Goal: Find specific page/section: Find specific page/section

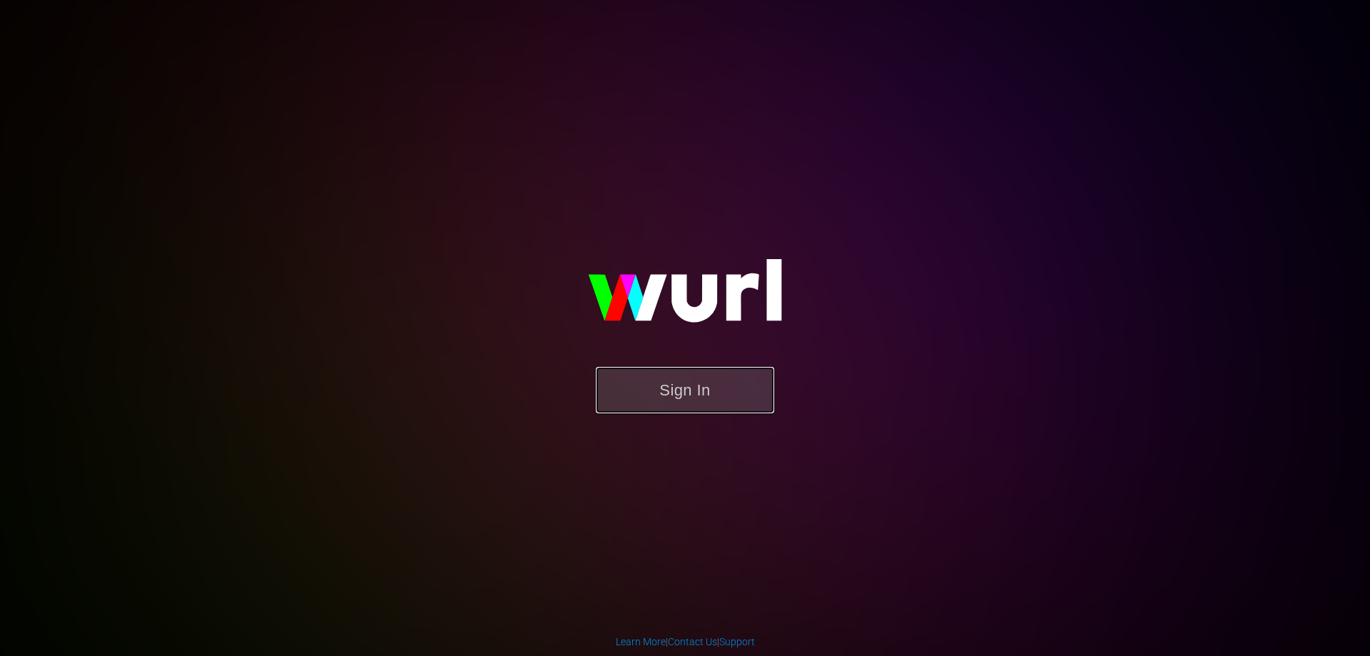
click at [723, 380] on button "Sign In" at bounding box center [685, 390] width 178 height 46
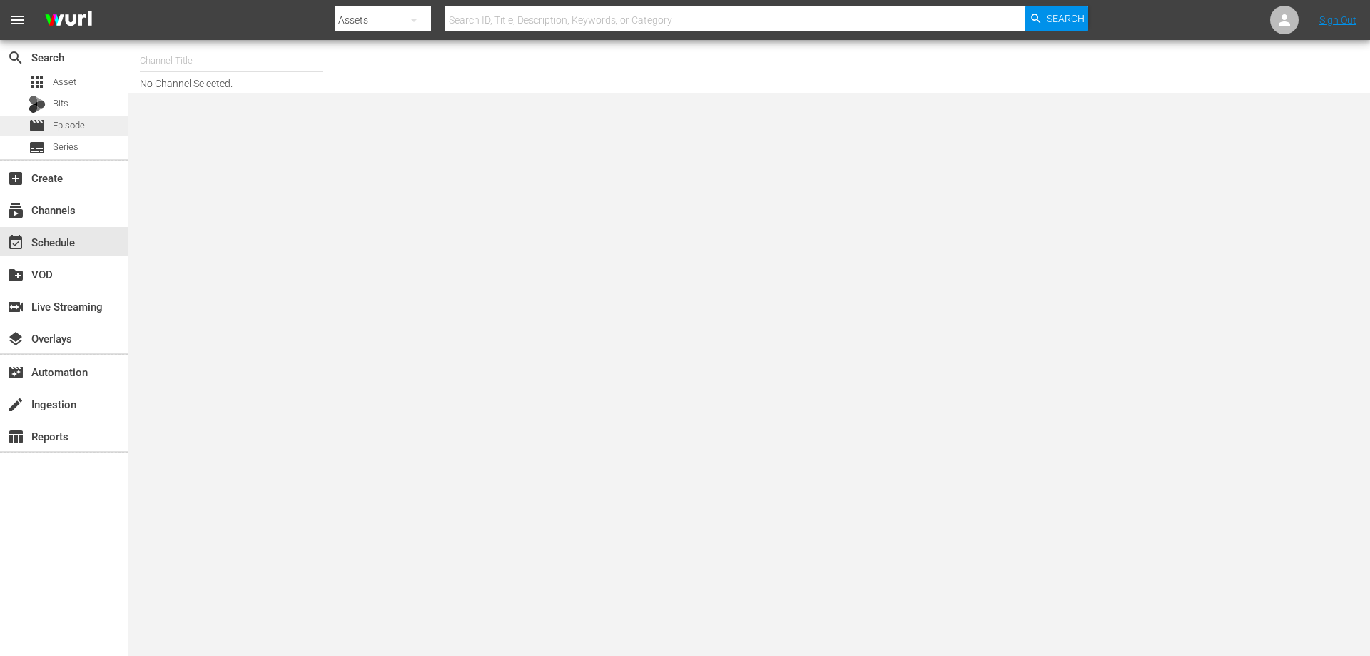
click at [66, 126] on span "Episode" at bounding box center [69, 125] width 32 height 14
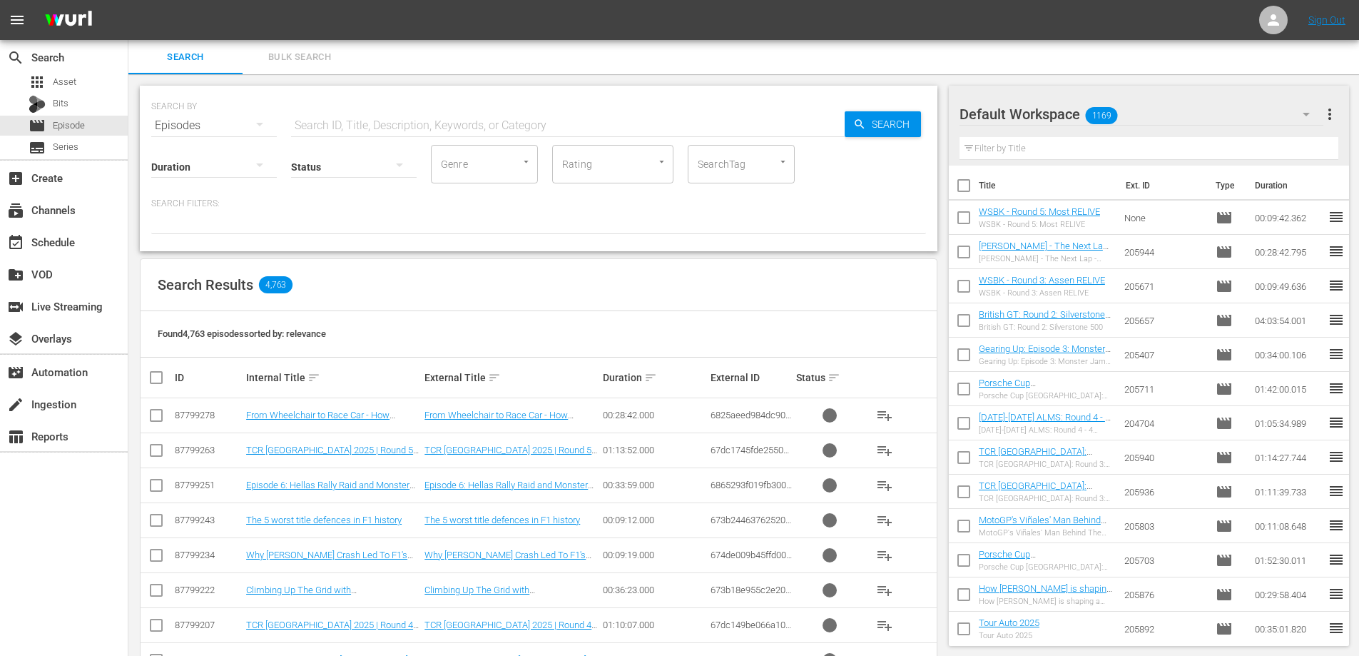
click at [1070, 140] on input "text" at bounding box center [1150, 148] width 380 height 23
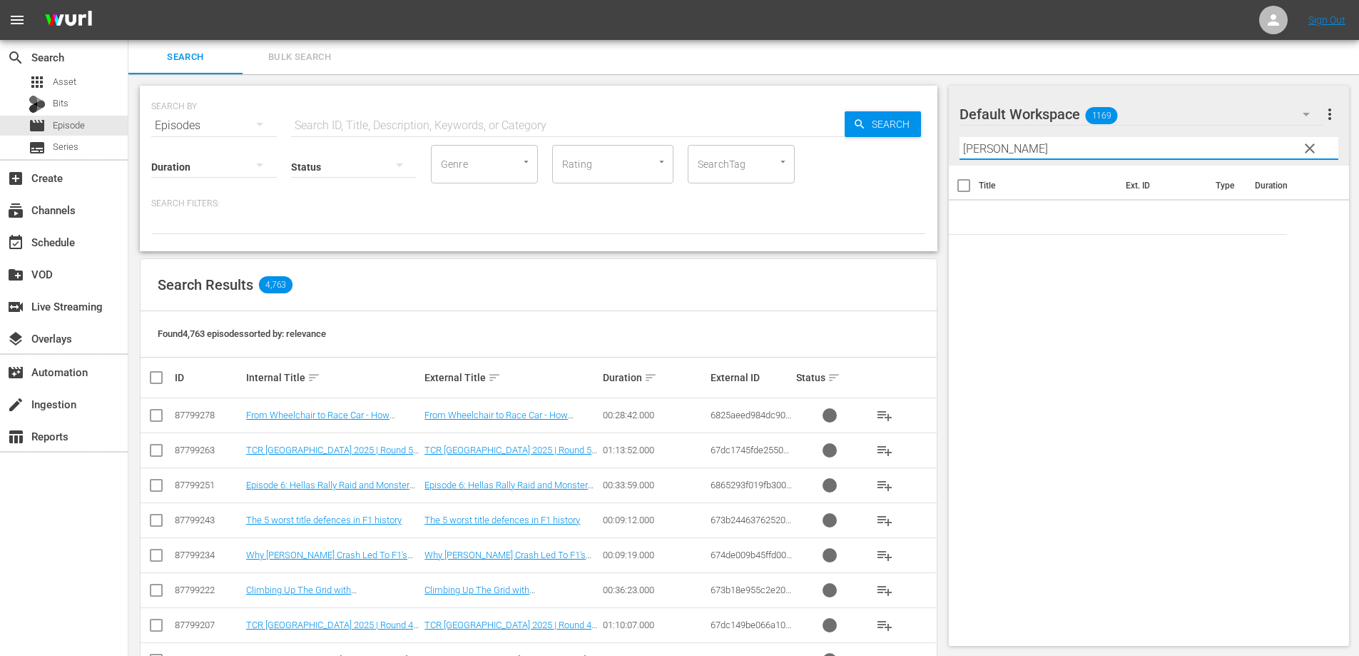
type input "[PERSON_NAME]"
drag, startPoint x: 1299, startPoint y: 151, endPoint x: 1319, endPoint y: 138, distance: 23.8
click at [1300, 151] on button "clear" at bounding box center [1309, 147] width 23 height 23
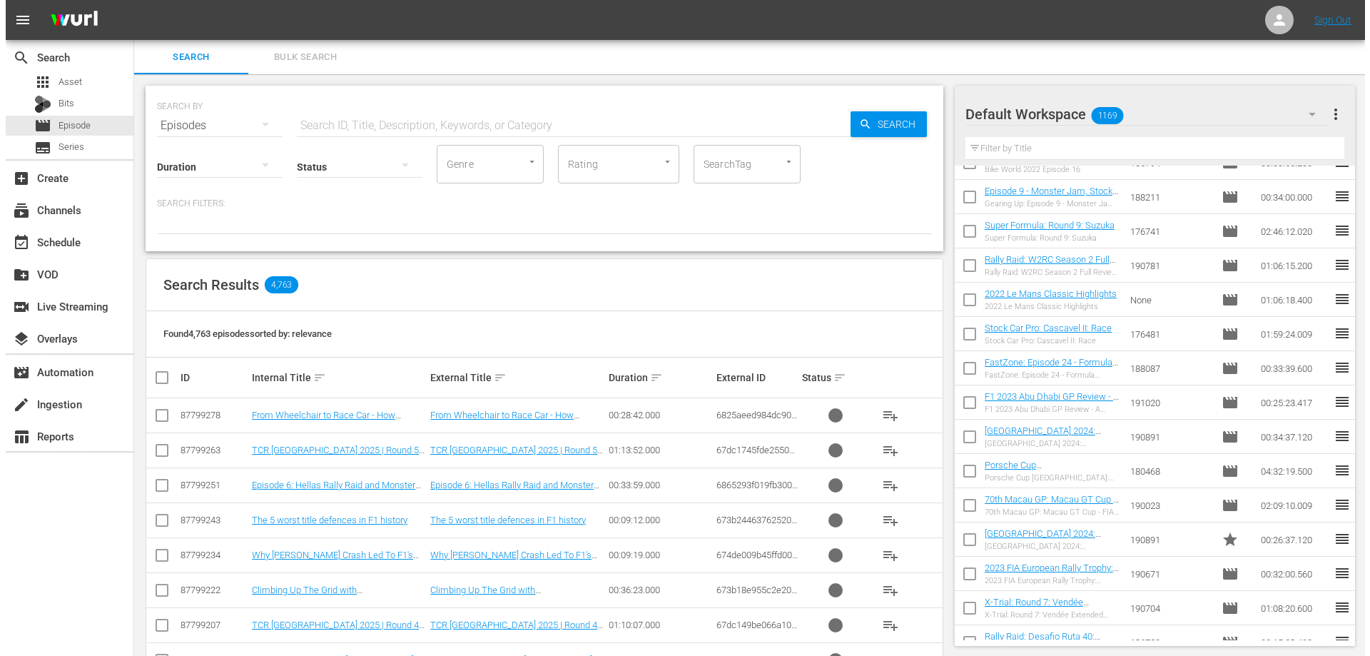
scroll to position [11016, 0]
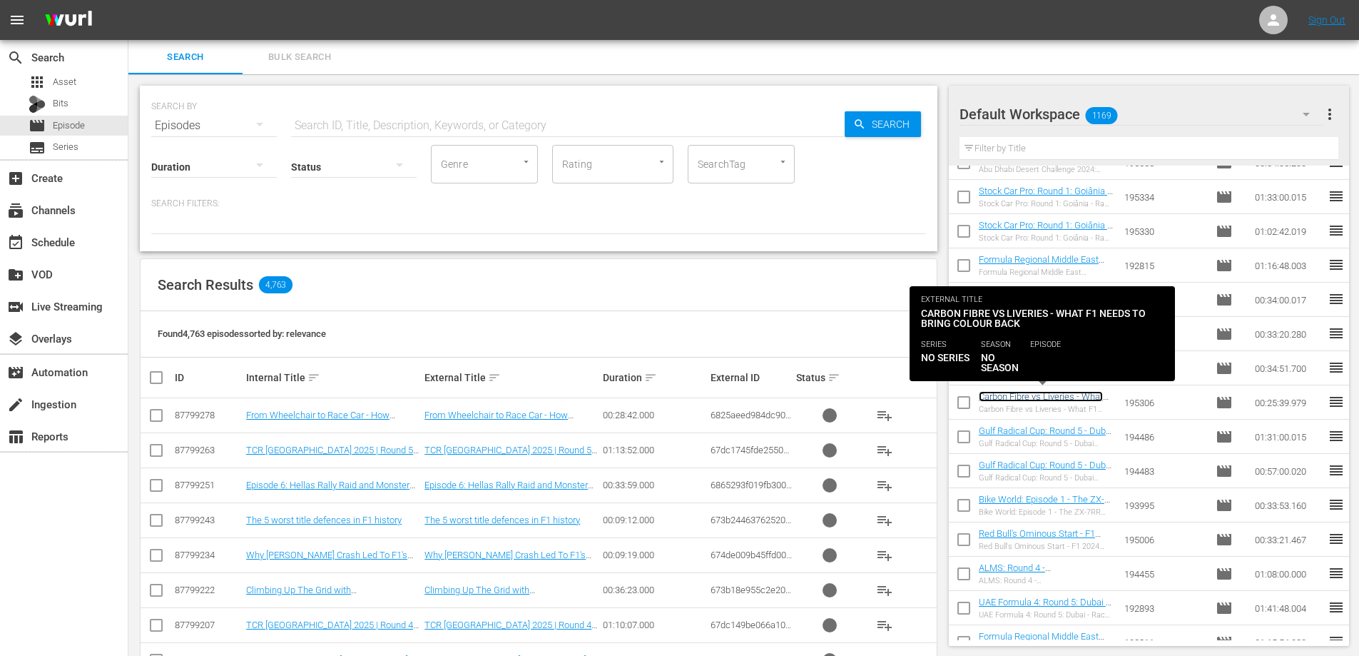
click at [1046, 393] on link "Carbon Fibre vs Liveries - What F1 Needs to Bring Colour Back" at bounding box center [1041, 401] width 124 height 21
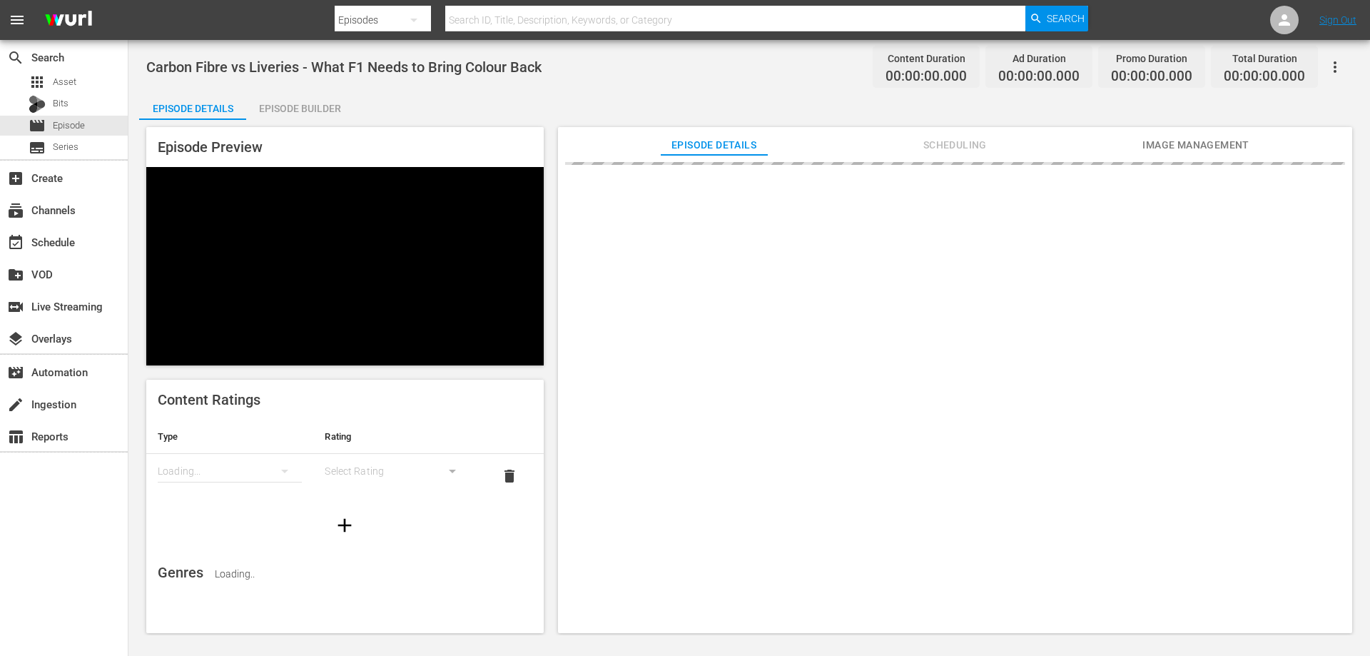
click at [424, 63] on span "Carbon Fibre vs Liveries - What F1 Needs to Bring Colour Back" at bounding box center [343, 67] width 395 height 17
click at [424, 62] on span "Carbon Fibre vs Liveries - What F1 Needs to Bring Colour Back" at bounding box center [343, 67] width 395 height 17
copy span "Carbon Fibre vs Liveries - What F1 Needs to Bring Colour Back"
